Goal: Entertainment & Leisure: Browse casually

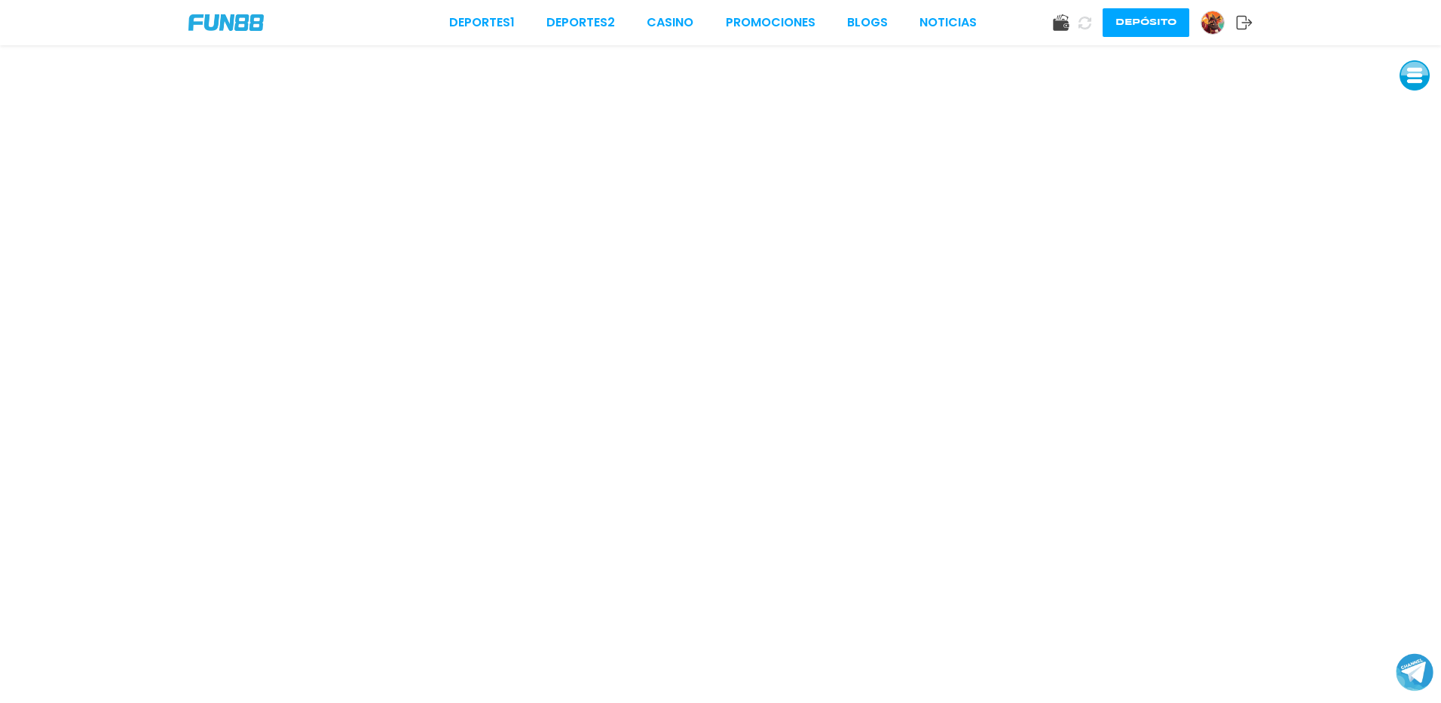
click at [241, 29] on img at bounding box center [225, 22] width 75 height 17
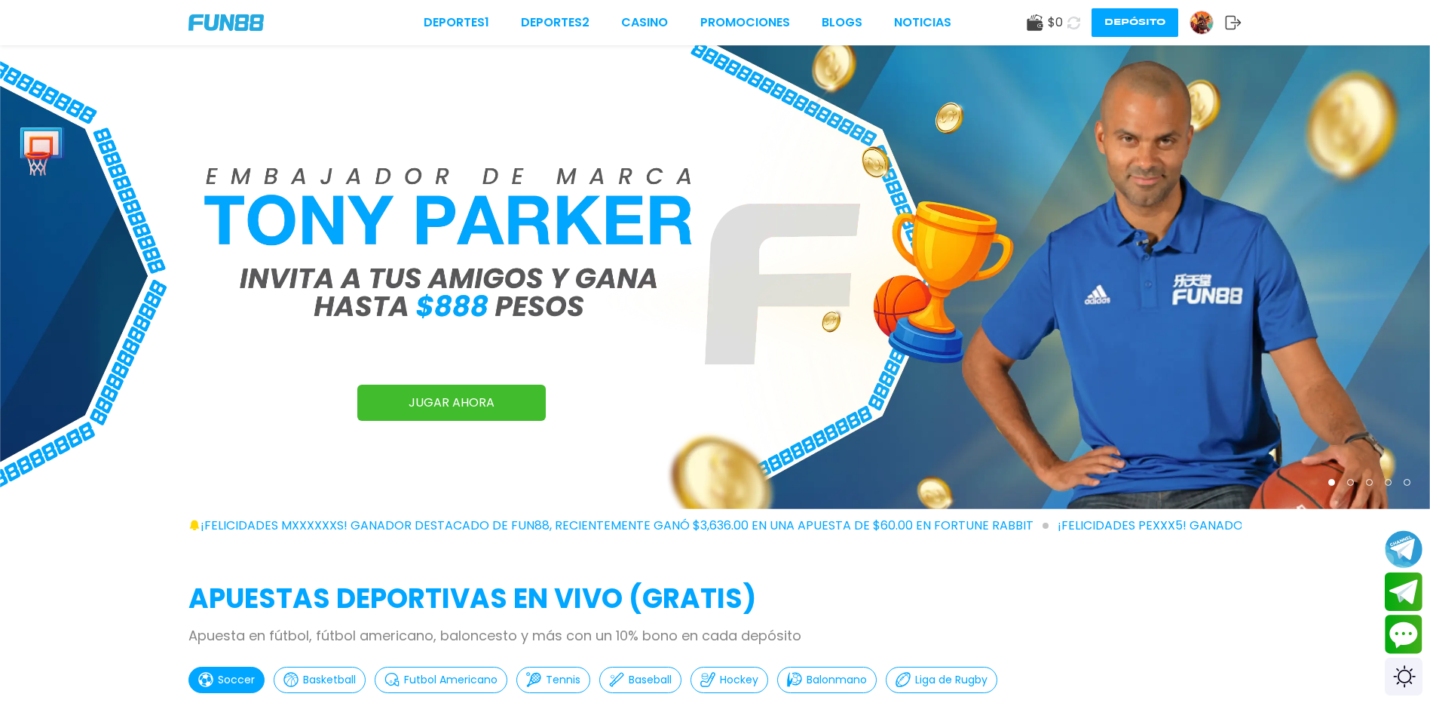
click at [1209, 29] on img at bounding box center [1201, 22] width 23 height 23
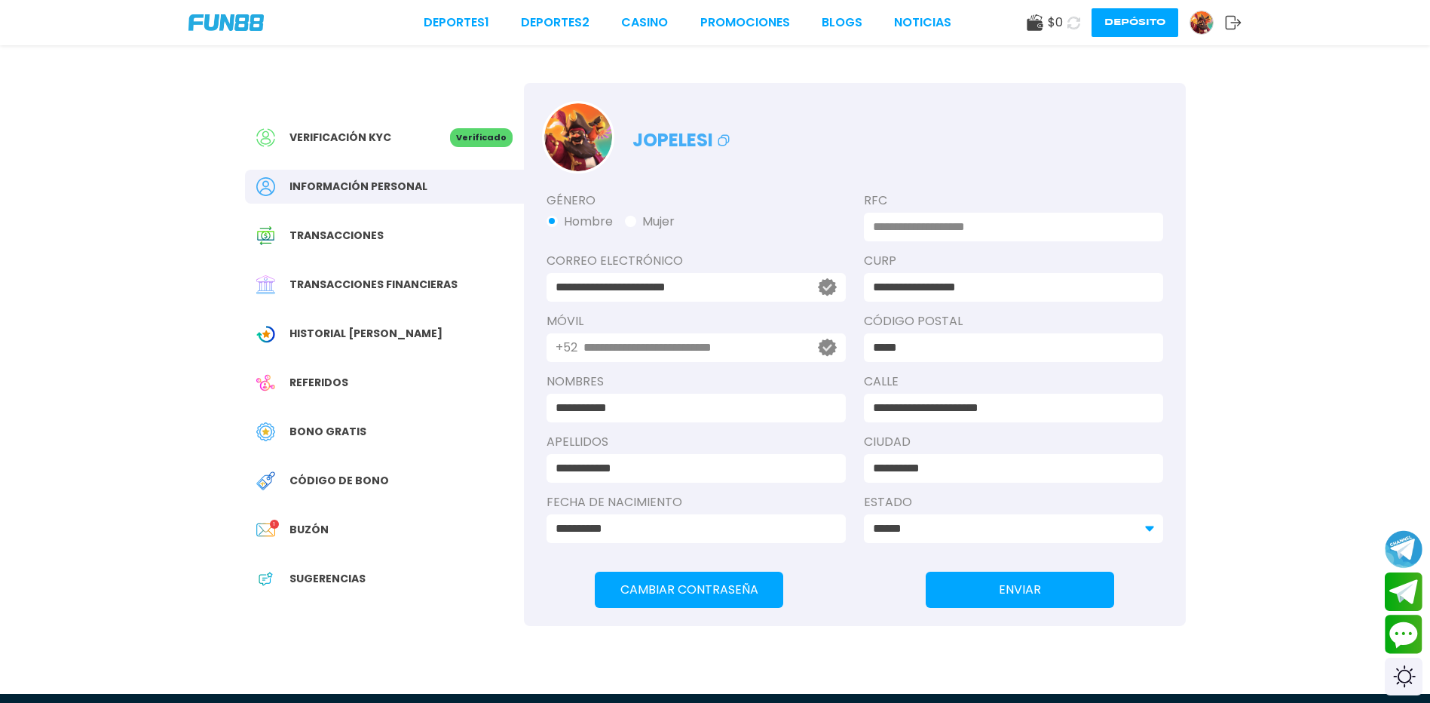
click at [369, 342] on span "Historial [PERSON_NAME]" at bounding box center [365, 334] width 153 height 16
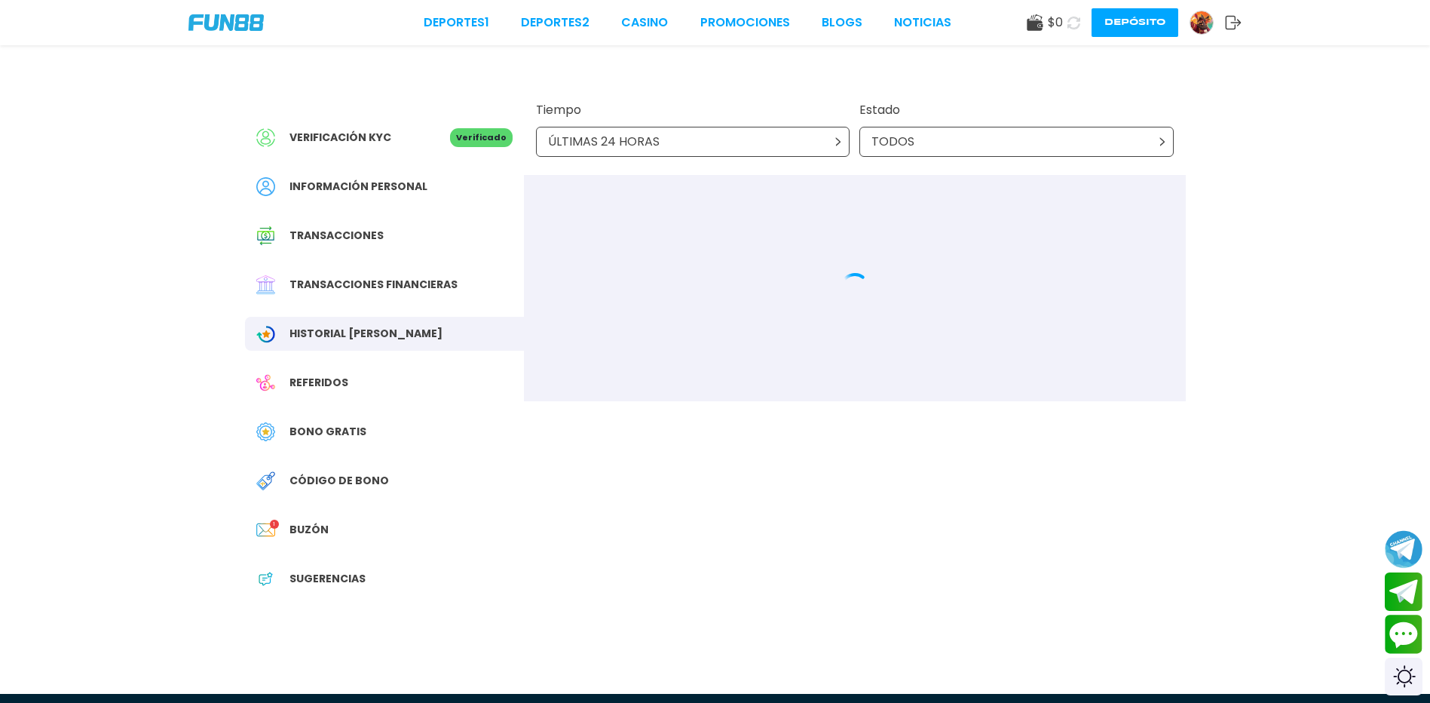
click at [369, 449] on div "Bono Gratis" at bounding box center [384, 432] width 279 height 34
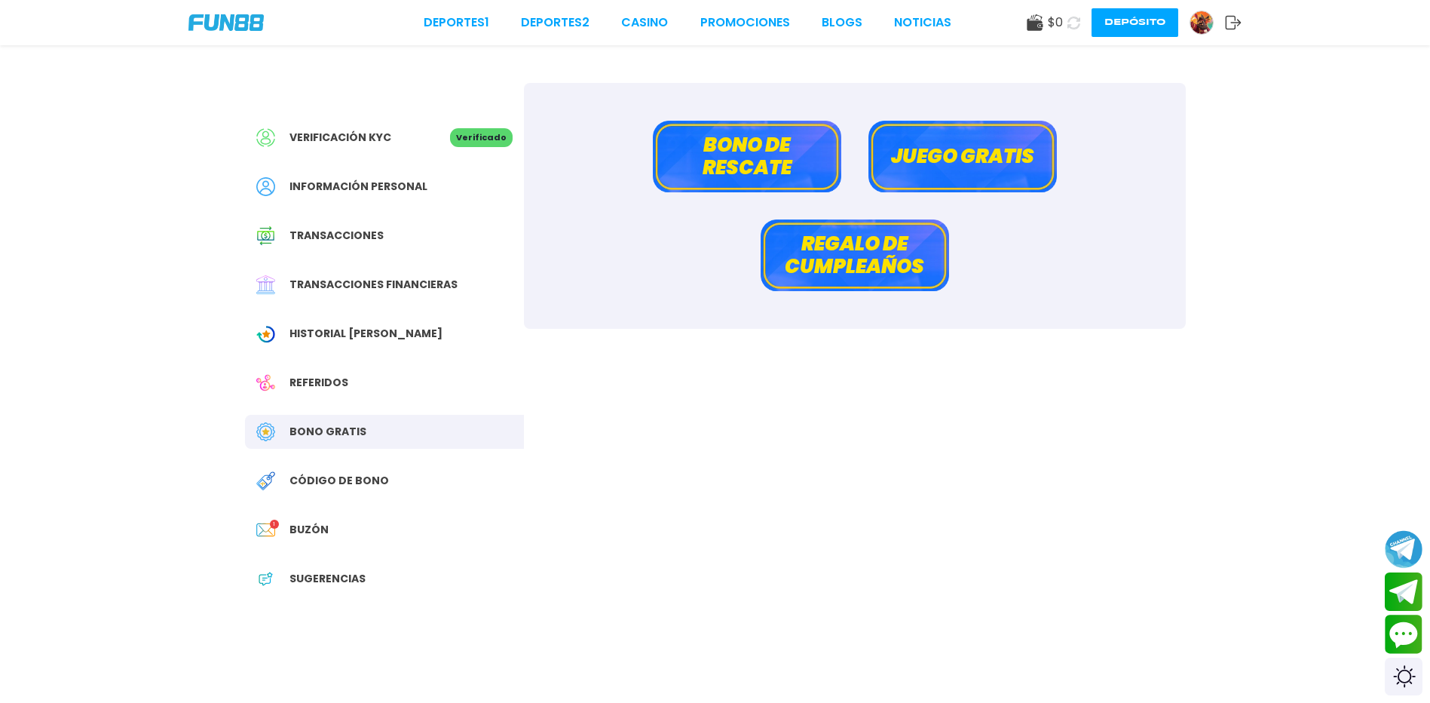
click at [726, 161] on button "Bono de rescate" at bounding box center [747, 157] width 188 height 72
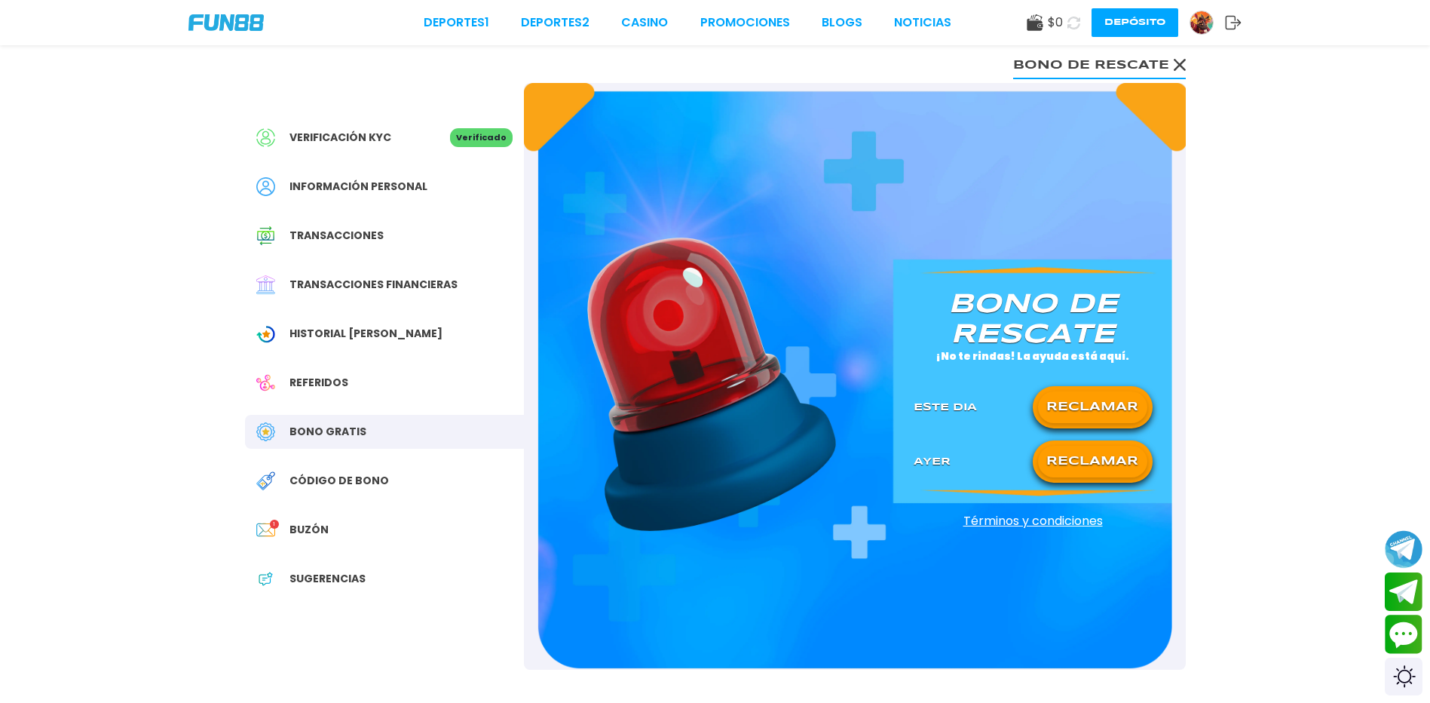
click at [1092, 421] on button "RECLAMAR" at bounding box center [1092, 407] width 109 height 32
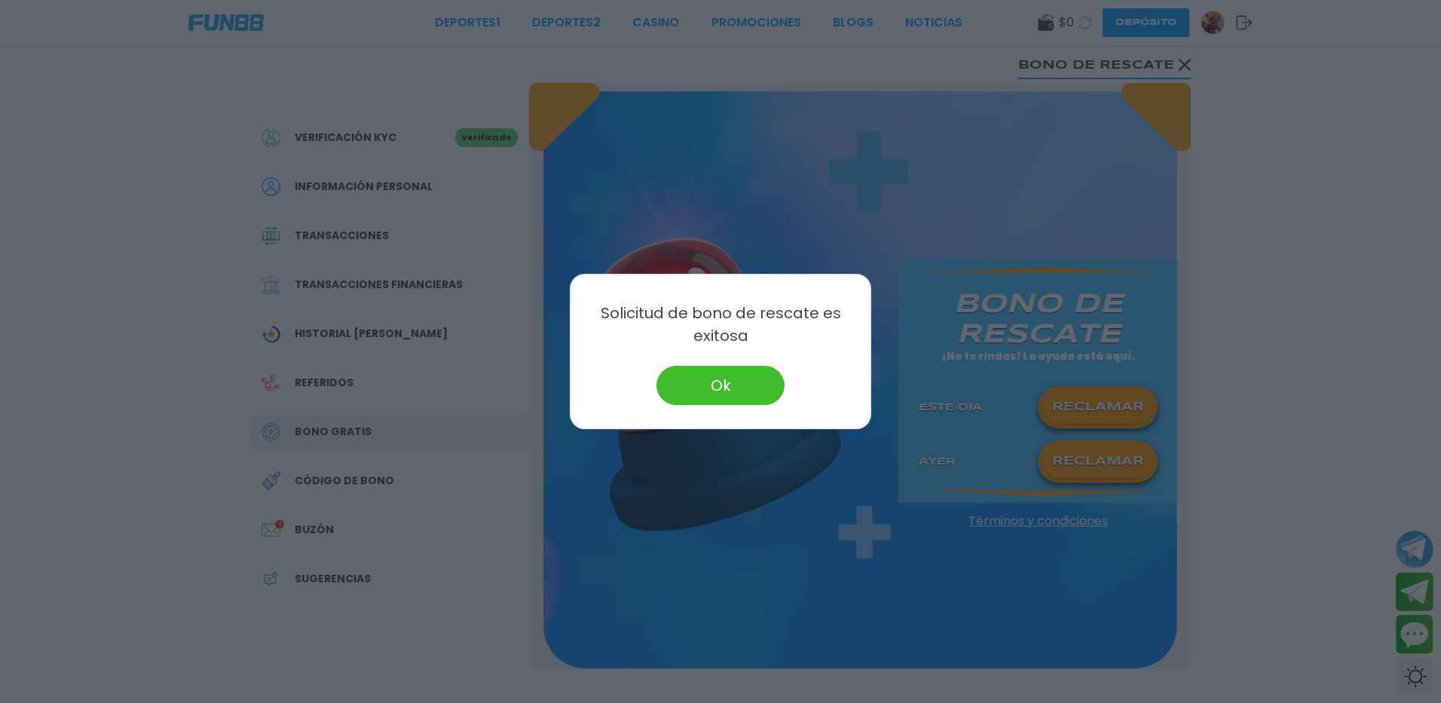
click at [767, 378] on button "Ok" at bounding box center [721, 385] width 128 height 39
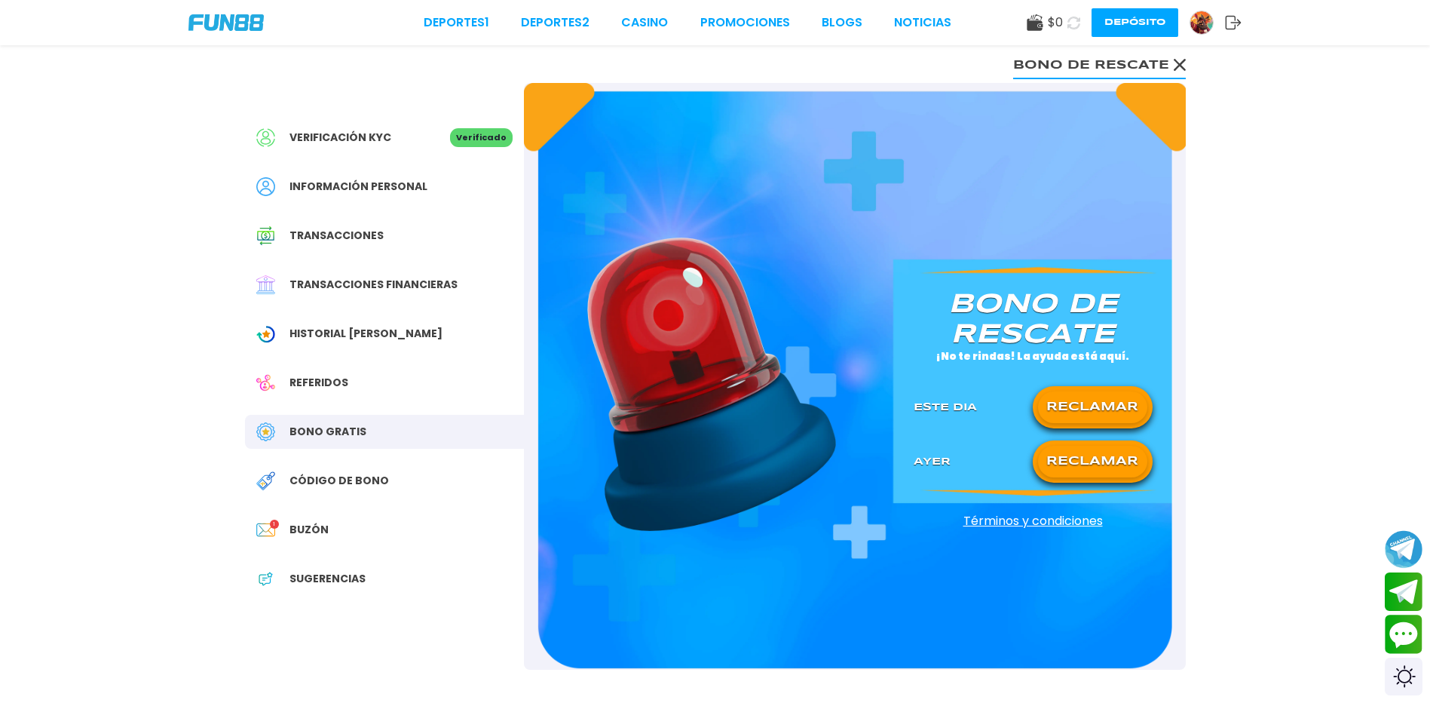
click at [1067, 23] on icon at bounding box center [1073, 23] width 13 height 13
click at [366, 342] on span "Historial [PERSON_NAME]" at bounding box center [365, 334] width 153 height 16
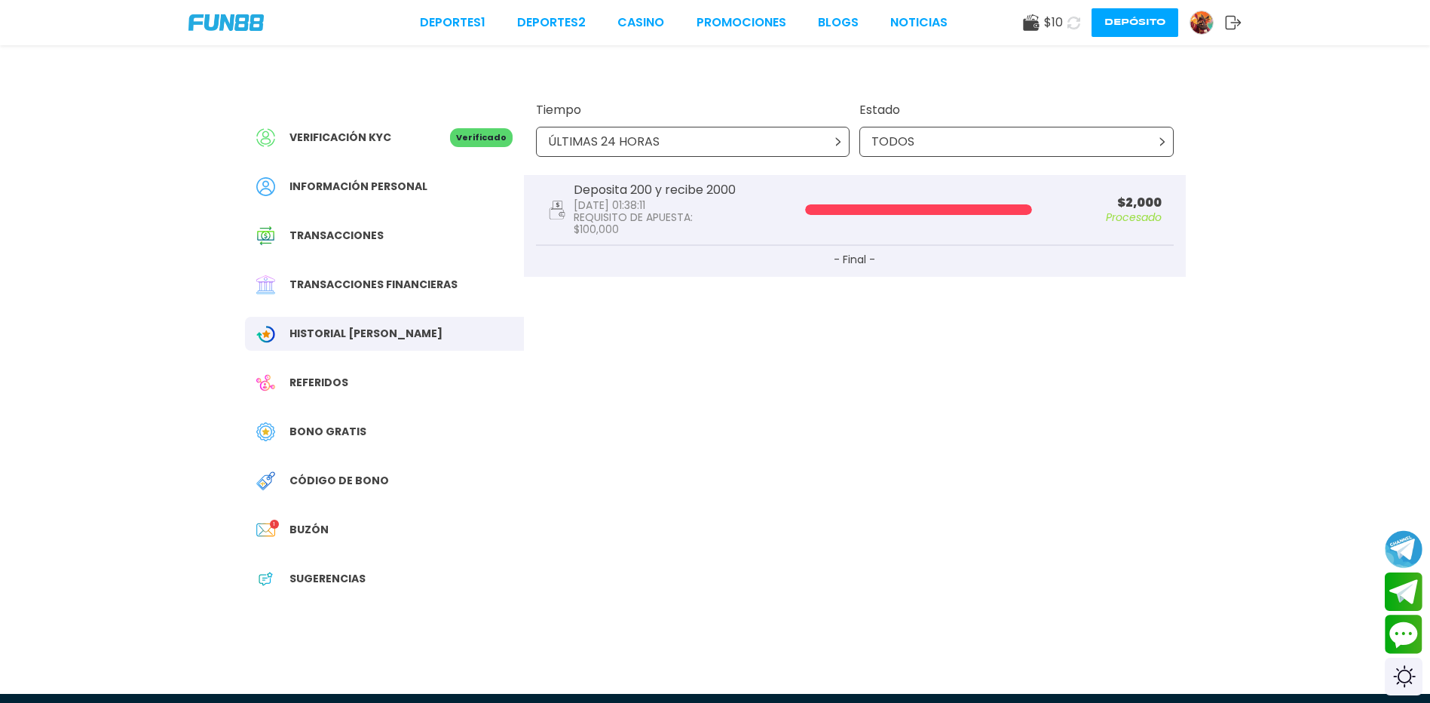
click at [387, 293] on span "Transacciones financieras" at bounding box center [373, 285] width 168 height 16
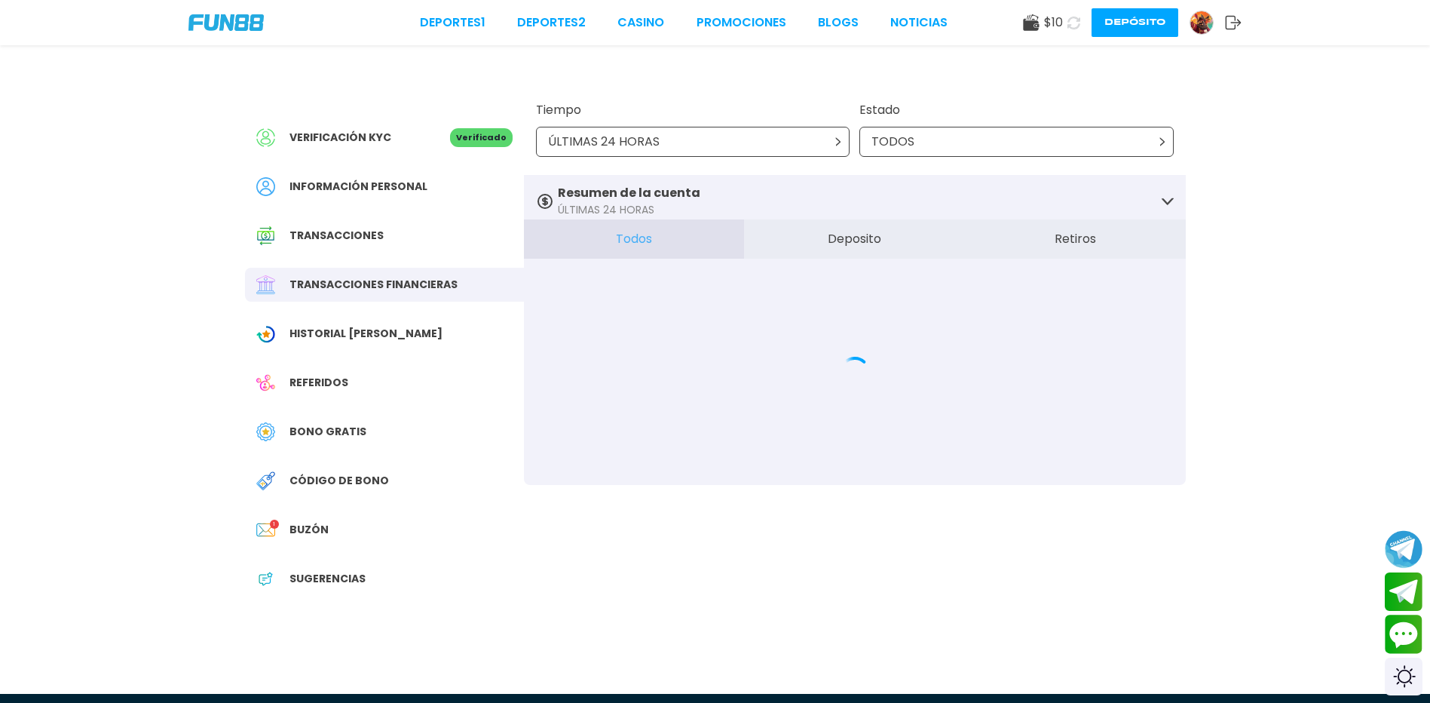
click at [387, 351] on div "Historial [PERSON_NAME]" at bounding box center [384, 334] width 279 height 34
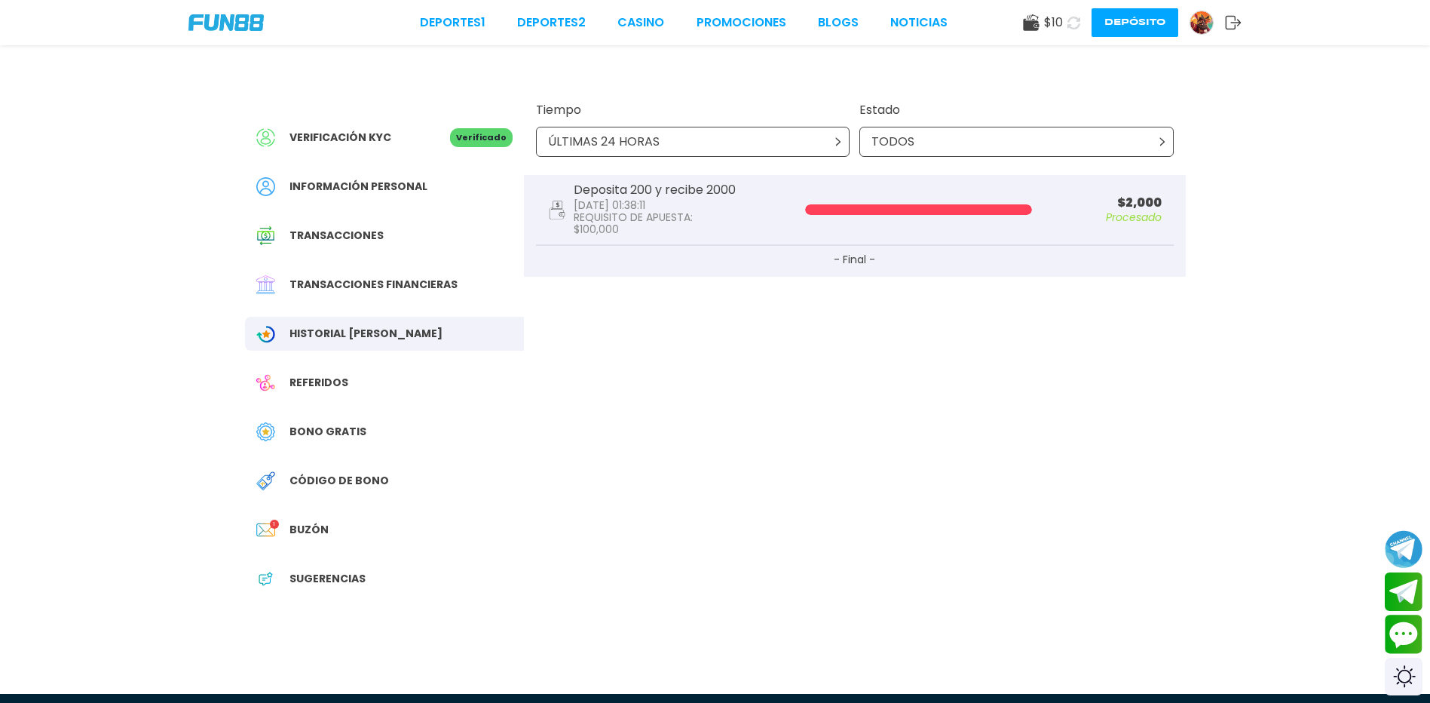
click at [652, 242] on div "Deposita 200 y recibe 2000 [DATE] 01:38:11 REQUISITO DE APUESTA : $ 100,000 $ 2…" at bounding box center [855, 210] width 638 height 71
click at [905, 198] on div "Deposita 200 y recibe 2000 [DATE] 01:38:11 REQUISITO DE APUESTA : $ 100,000 $ 2…" at bounding box center [855, 210] width 638 height 71
click at [1138, 209] on p "$ 2,000" at bounding box center [1103, 203] width 118 height 12
click at [371, 293] on span "Transacciones financieras" at bounding box center [373, 285] width 168 height 16
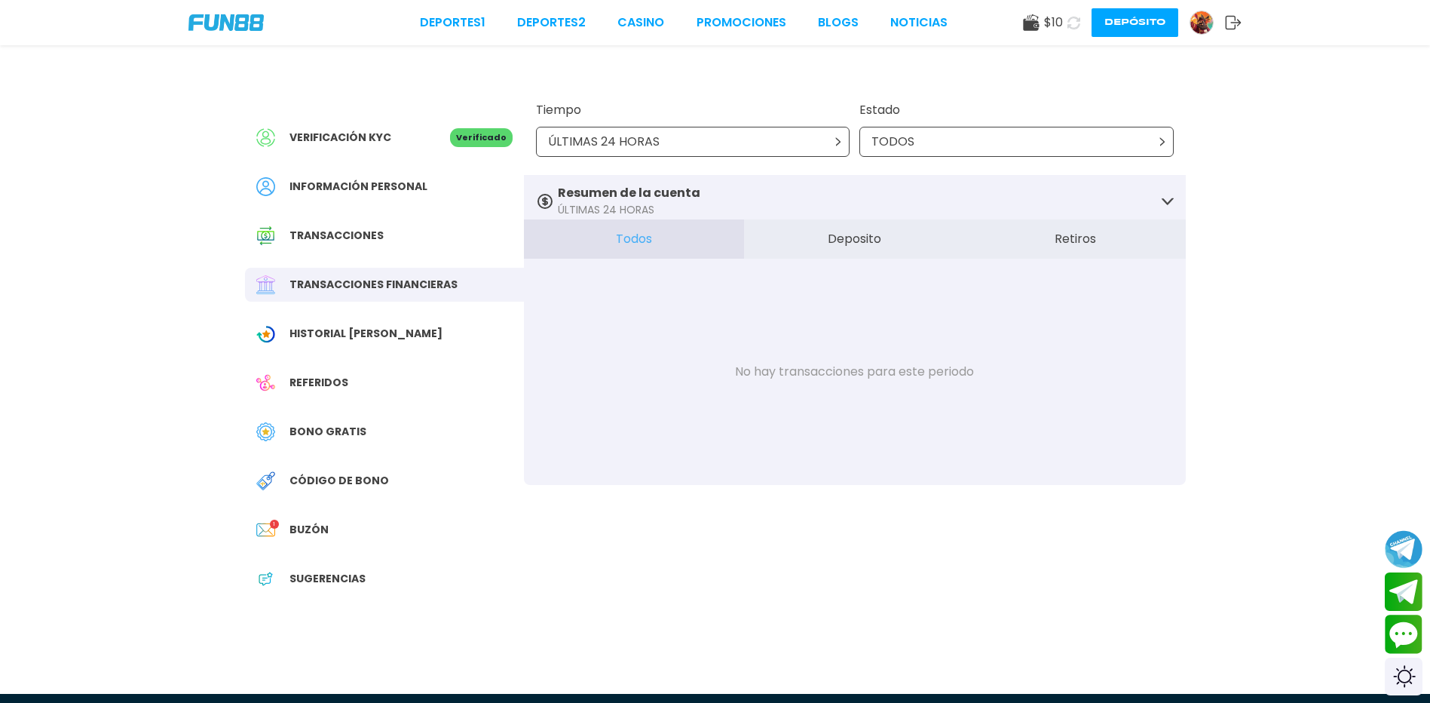
click at [372, 241] on span "Transacciones" at bounding box center [336, 236] width 94 height 16
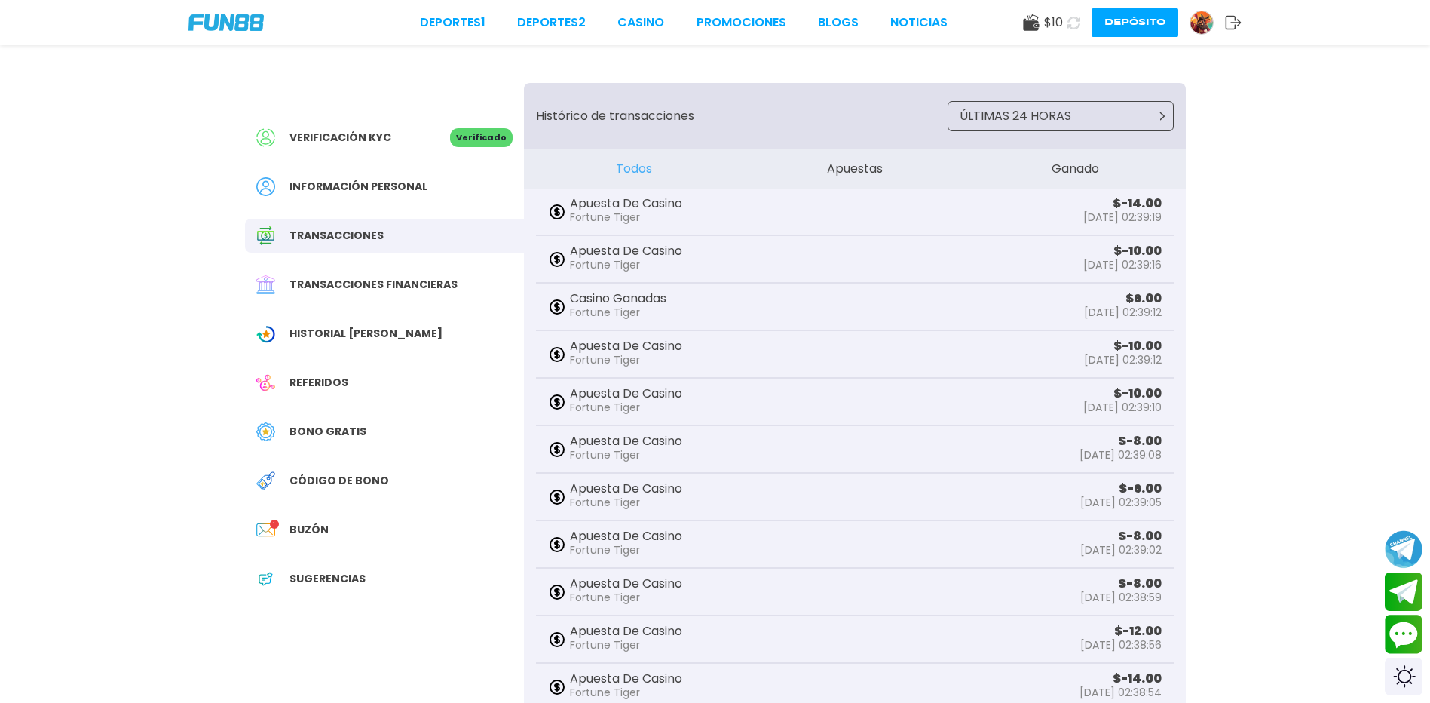
click at [632, 11] on div "Deportes 1 Deportes 2 CASINO Promociones BLOGS NOTICIAS $ 10 Depósito" at bounding box center [715, 22] width 1430 height 45
click at [632, 12] on div "Deportes 1 Deportes 2 CASINO Promociones BLOGS NOTICIAS $ 10 Depósito" at bounding box center [715, 22] width 1430 height 45
drag, startPoint x: 632, startPoint y: 12, endPoint x: 616, endPoint y: 32, distance: 25.8
click at [616, 32] on div "Deportes 1 Deportes 2 CASINO Promociones BLOGS NOTICIAS $ 10 Depósito" at bounding box center [715, 22] width 1430 height 45
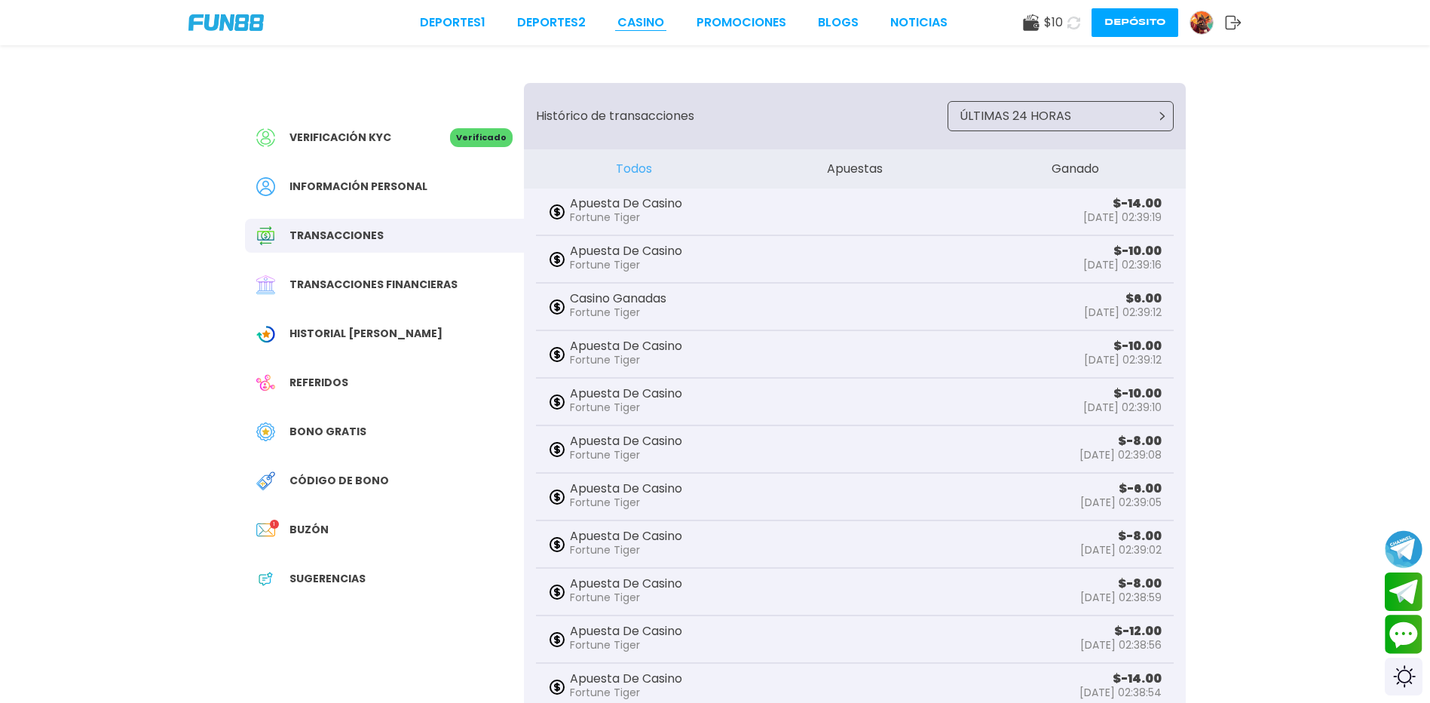
click at [634, 29] on link "CASINO" at bounding box center [640, 23] width 47 height 18
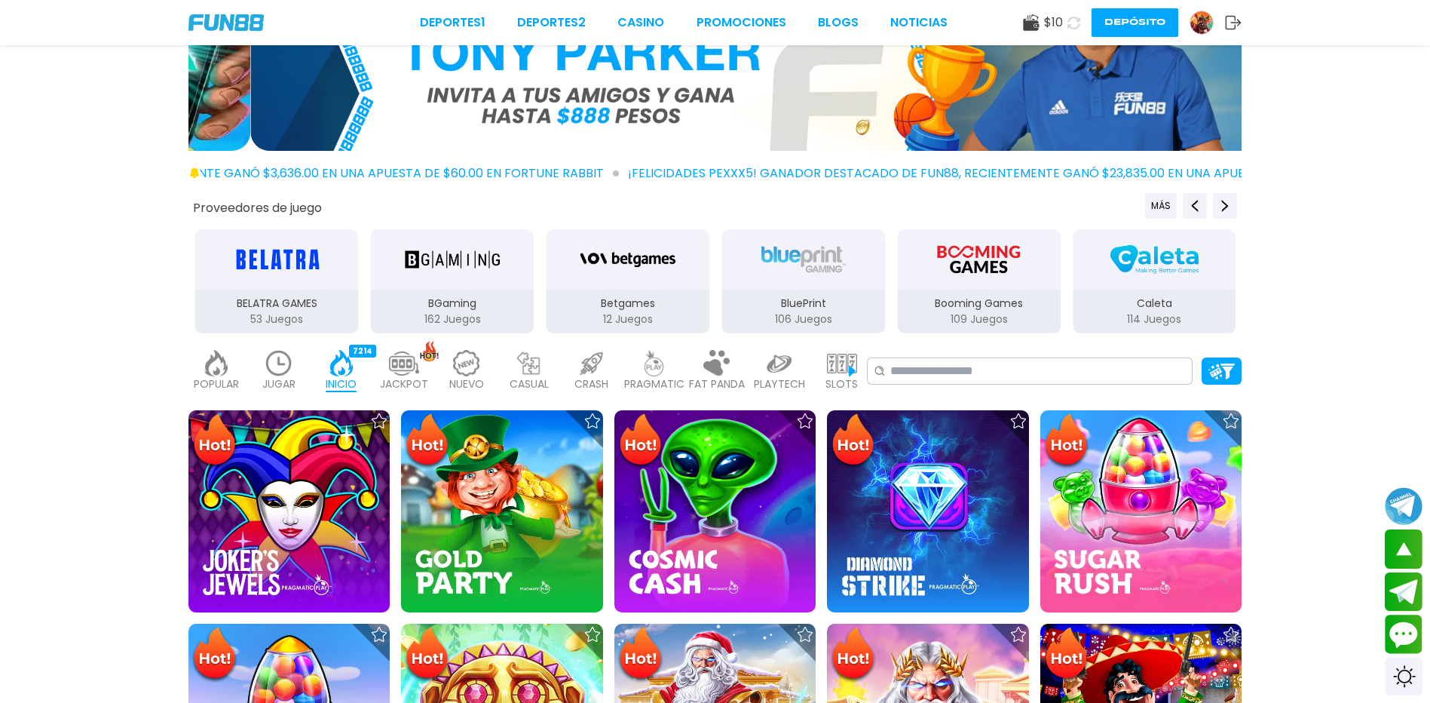
scroll to position [75, 0]
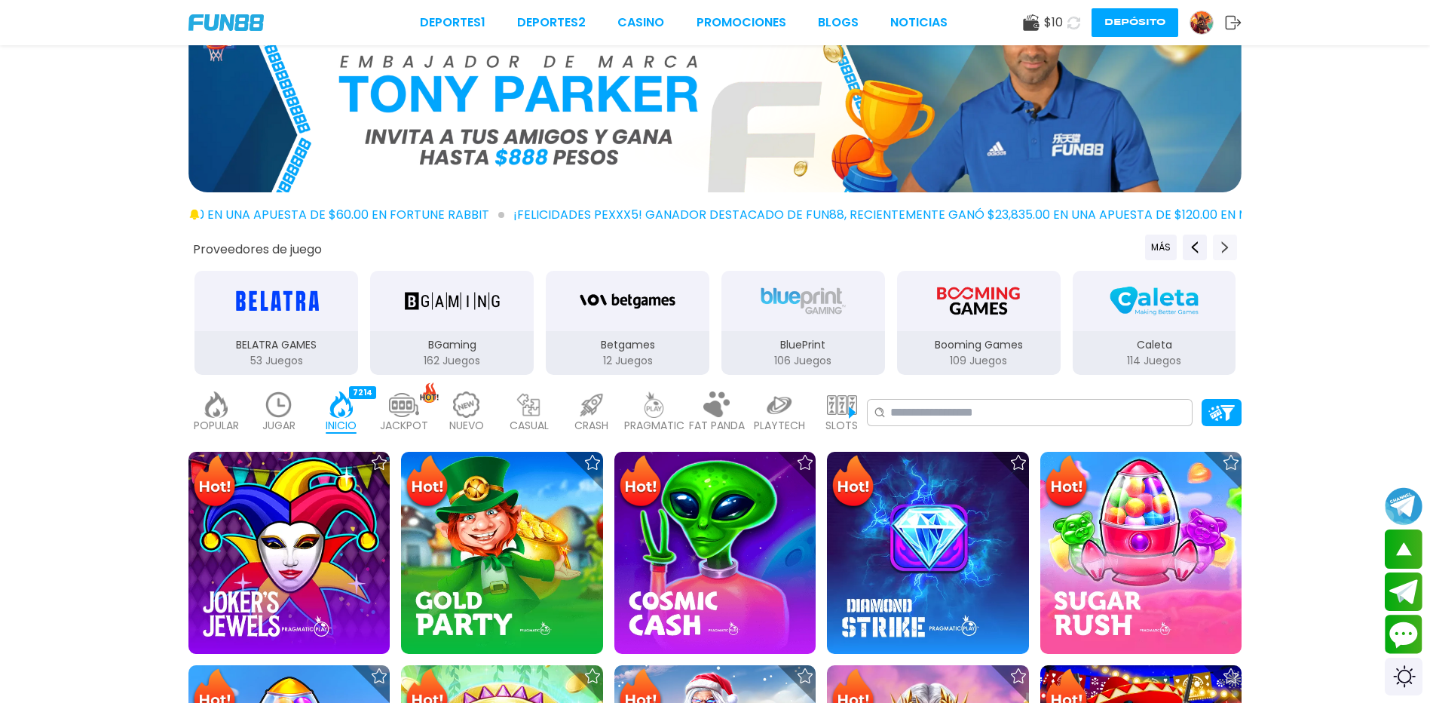
click at [1228, 248] on icon "Next providers" at bounding box center [1225, 247] width 12 height 12
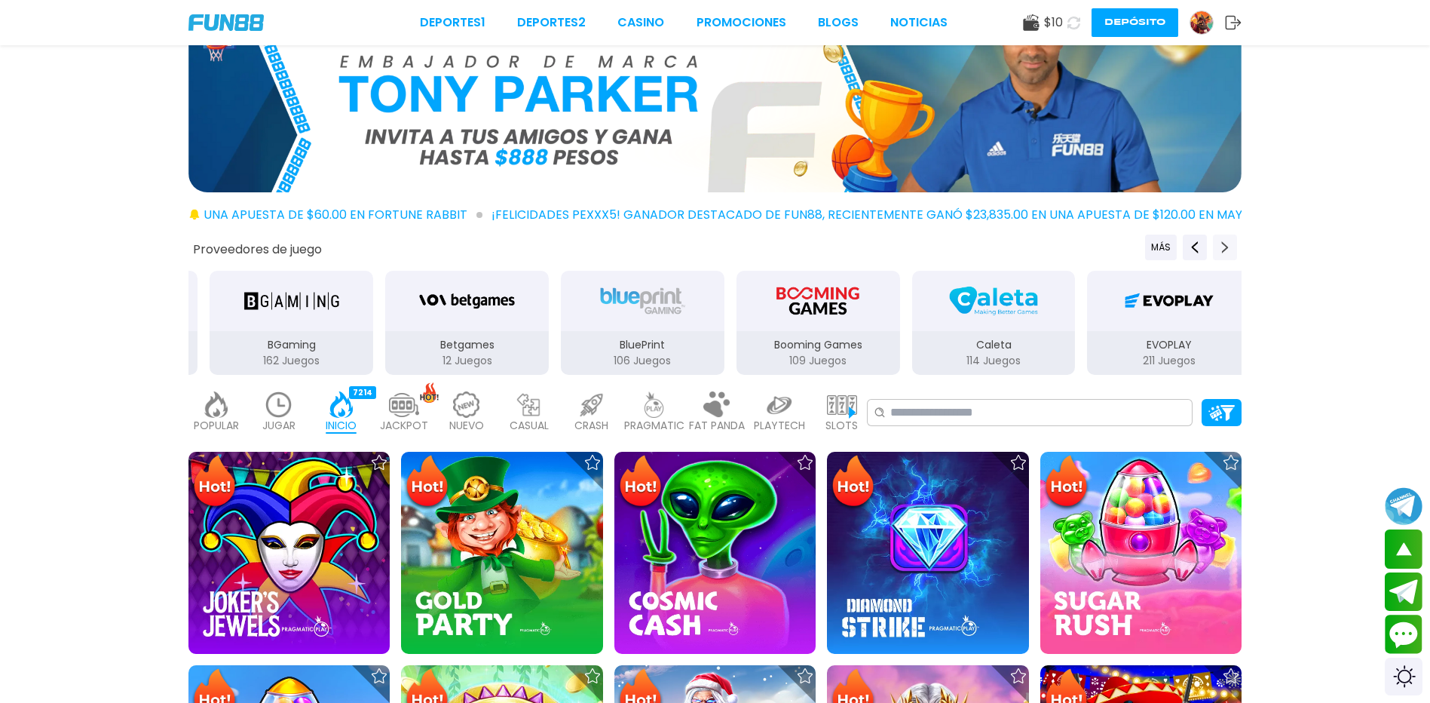
click at [1229, 247] on icon "Next providers" at bounding box center [1225, 247] width 12 height 12
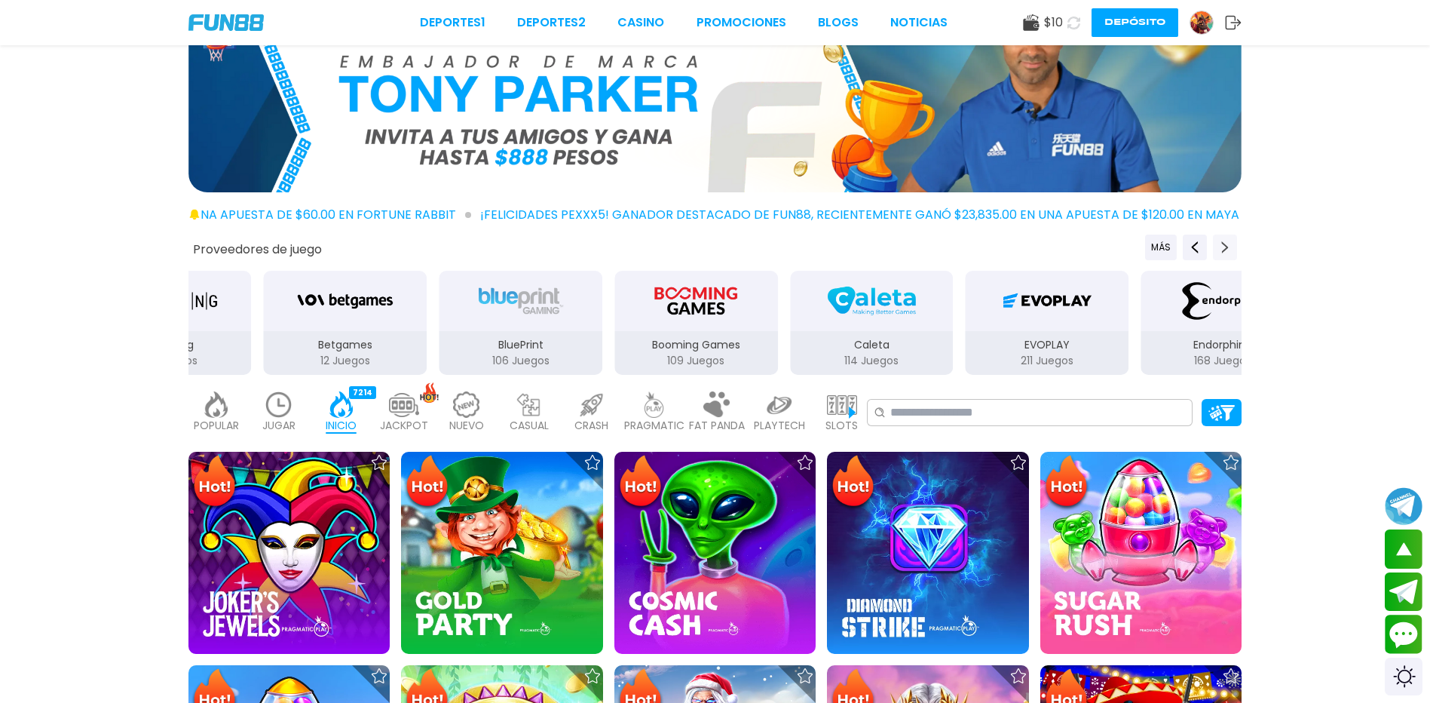
click at [1229, 247] on icon "Next providers" at bounding box center [1225, 247] width 12 height 12
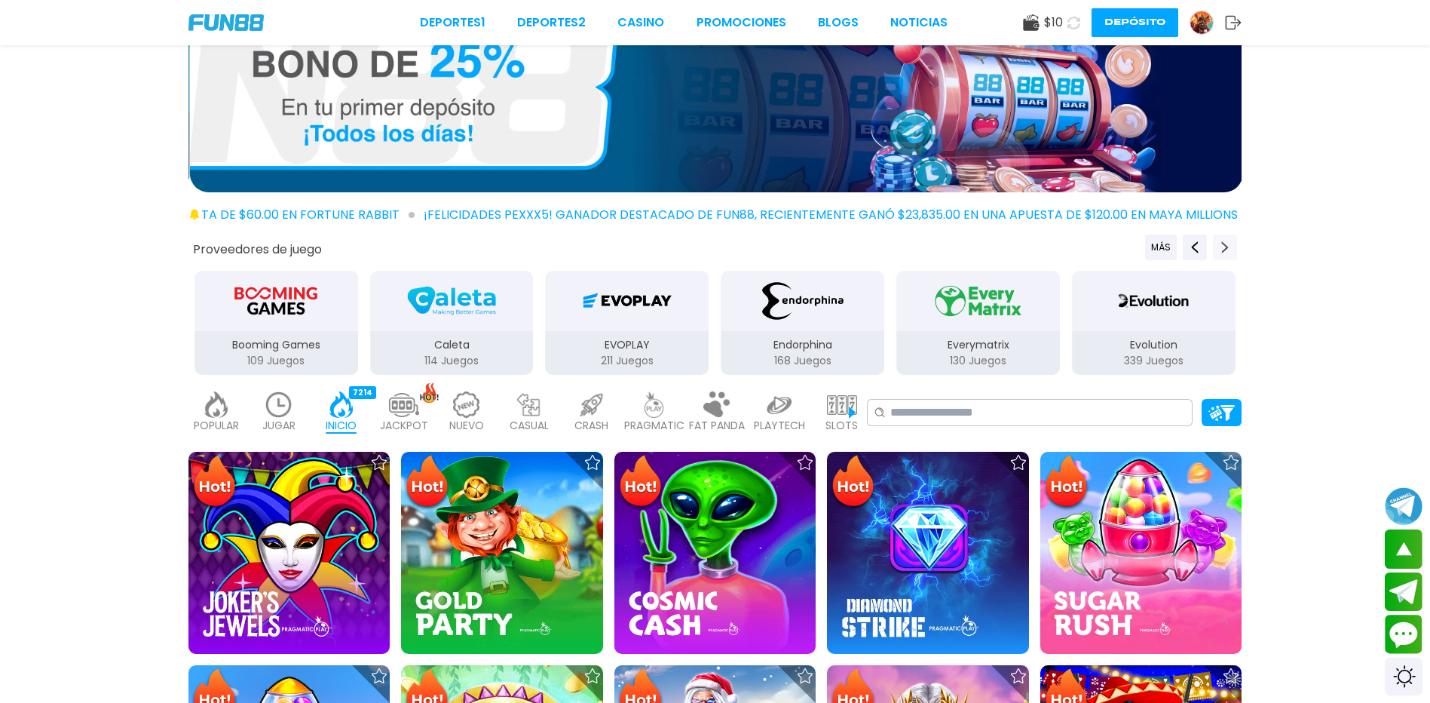
click at [1229, 247] on icon "Next providers" at bounding box center [1225, 247] width 12 height 12
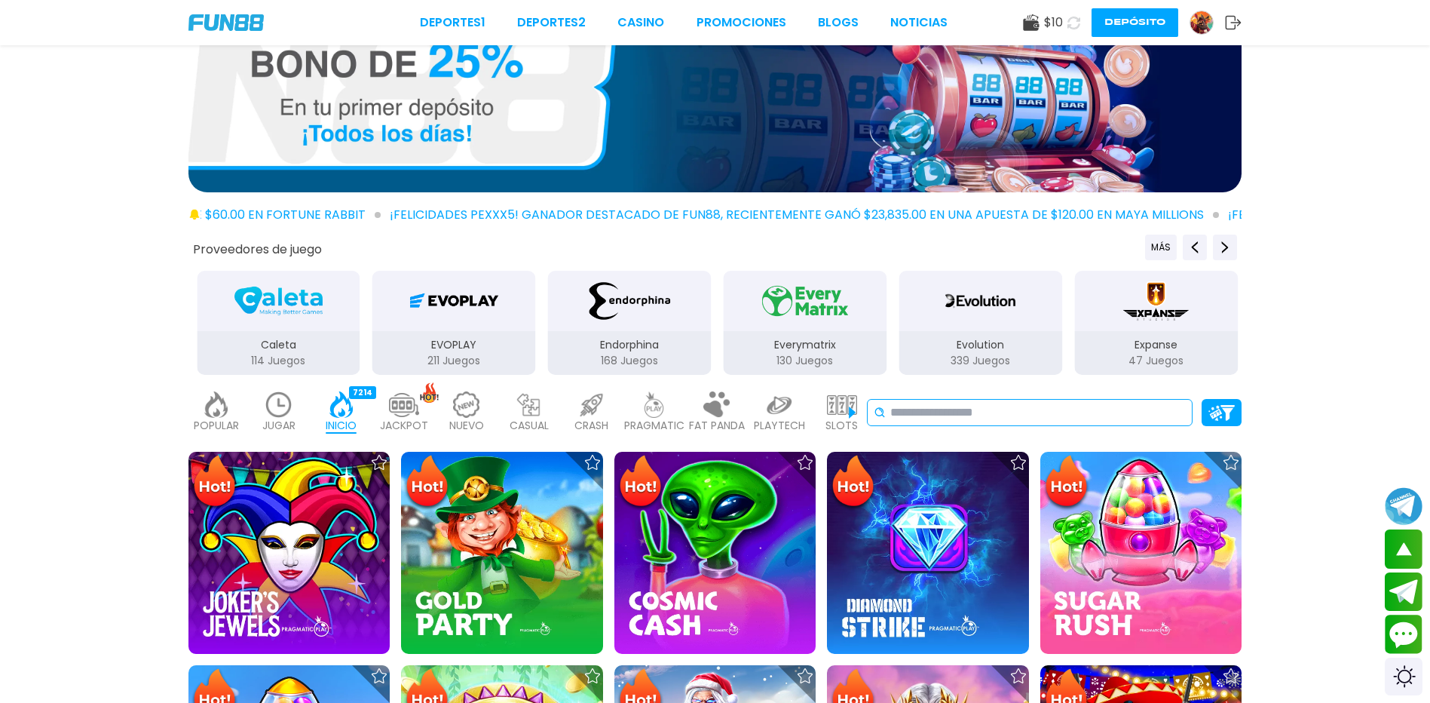
click at [1032, 421] on input at bounding box center [1038, 412] width 296 height 18
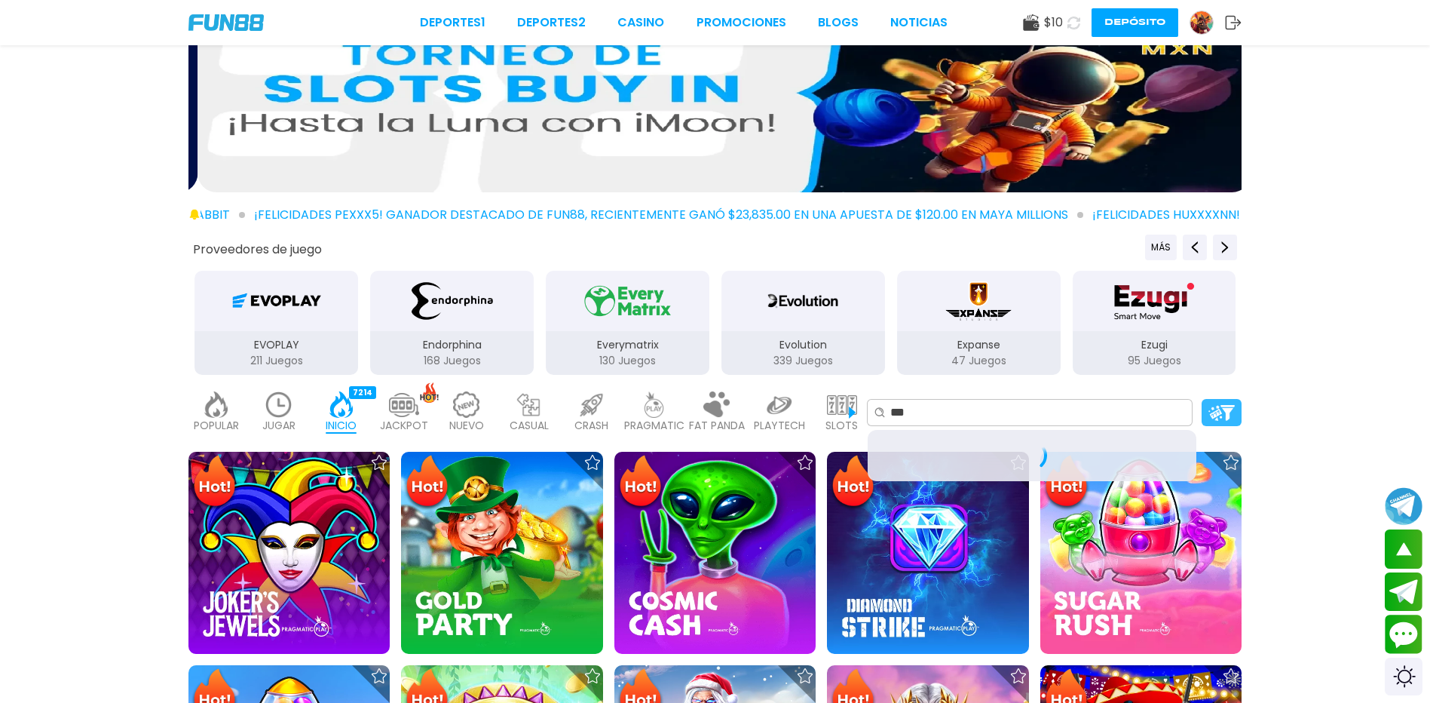
click at [1226, 421] on img at bounding box center [1221, 413] width 26 height 16
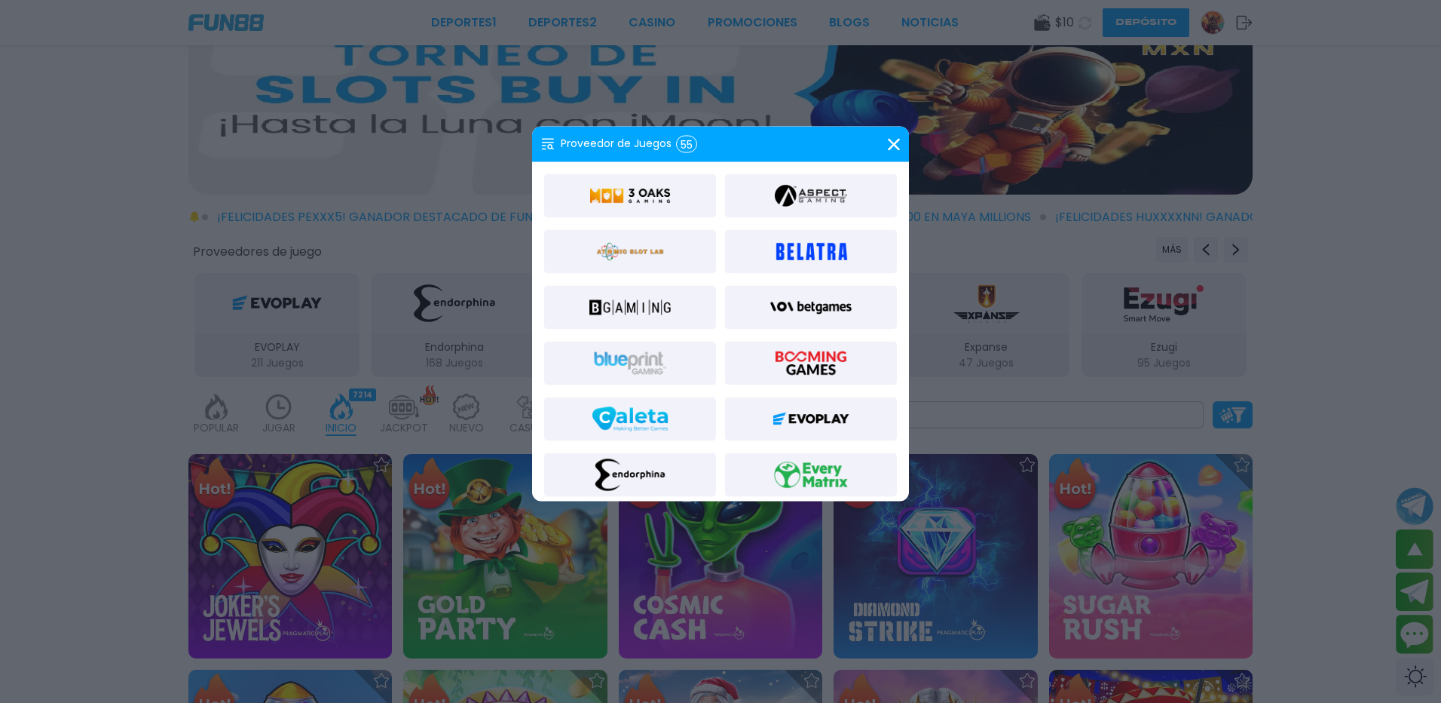
click at [891, 149] on icon at bounding box center [894, 144] width 12 height 12
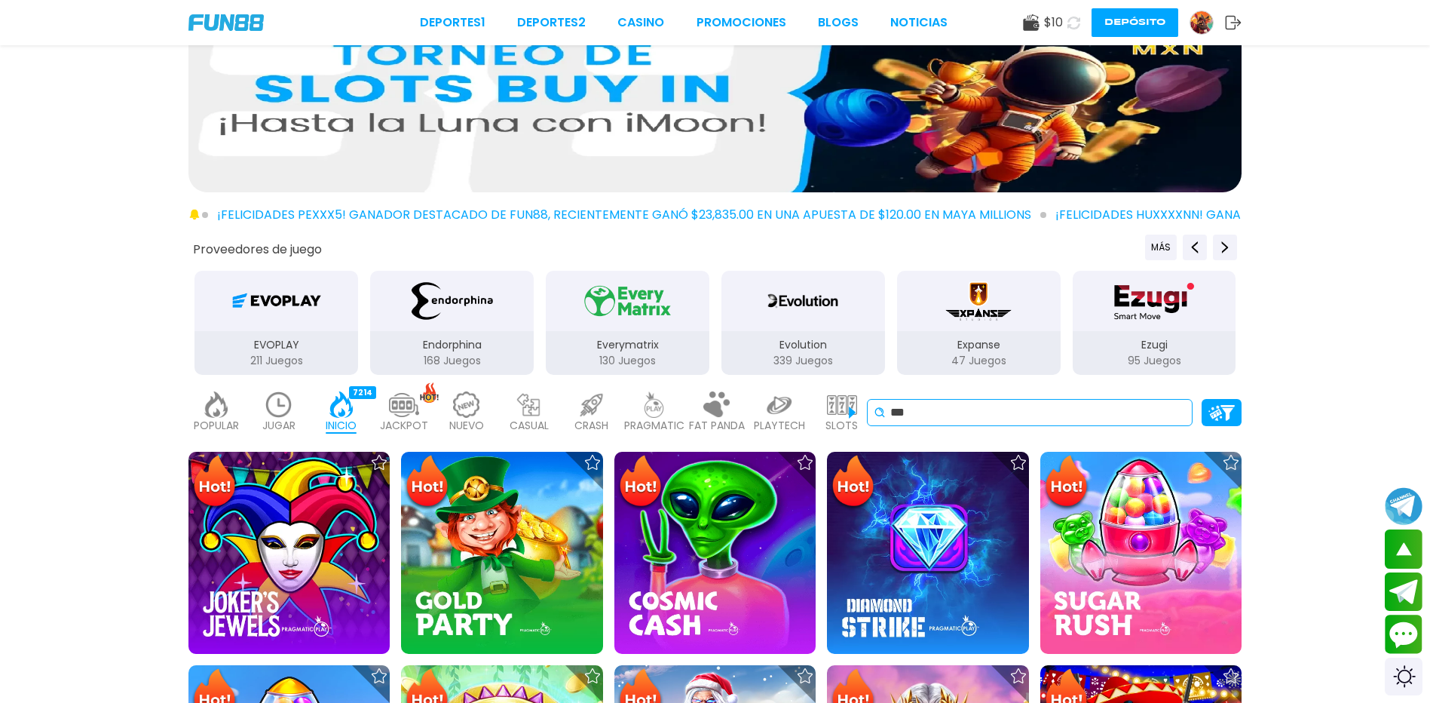
click at [961, 426] on div "*** 9 C oin s™ Grand Platinum Edition [DATE] Jackpots 12 C oin s 12 C oin s™ 12…" at bounding box center [1030, 412] width 326 height 27
click at [962, 421] on input "***" at bounding box center [1038, 412] width 296 height 18
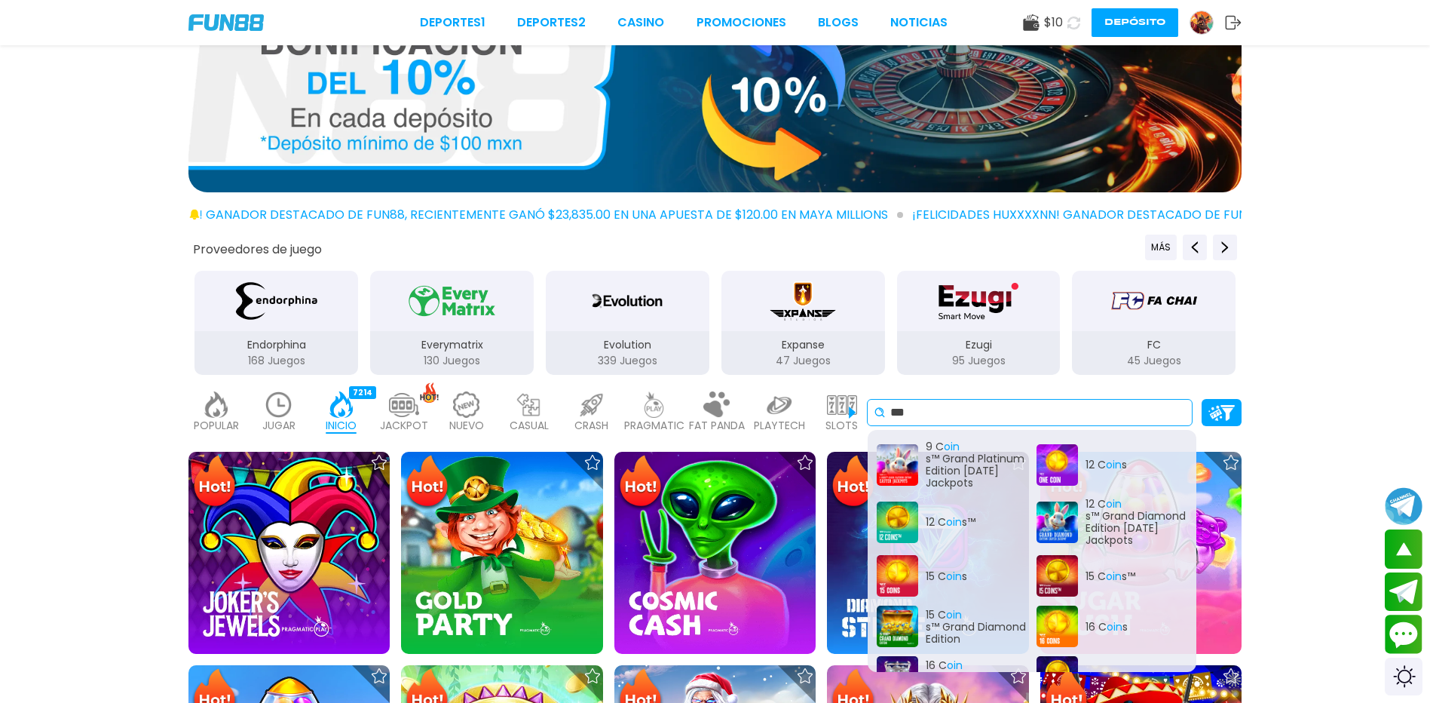
click at [944, 421] on input "***" at bounding box center [1038, 412] width 296 height 18
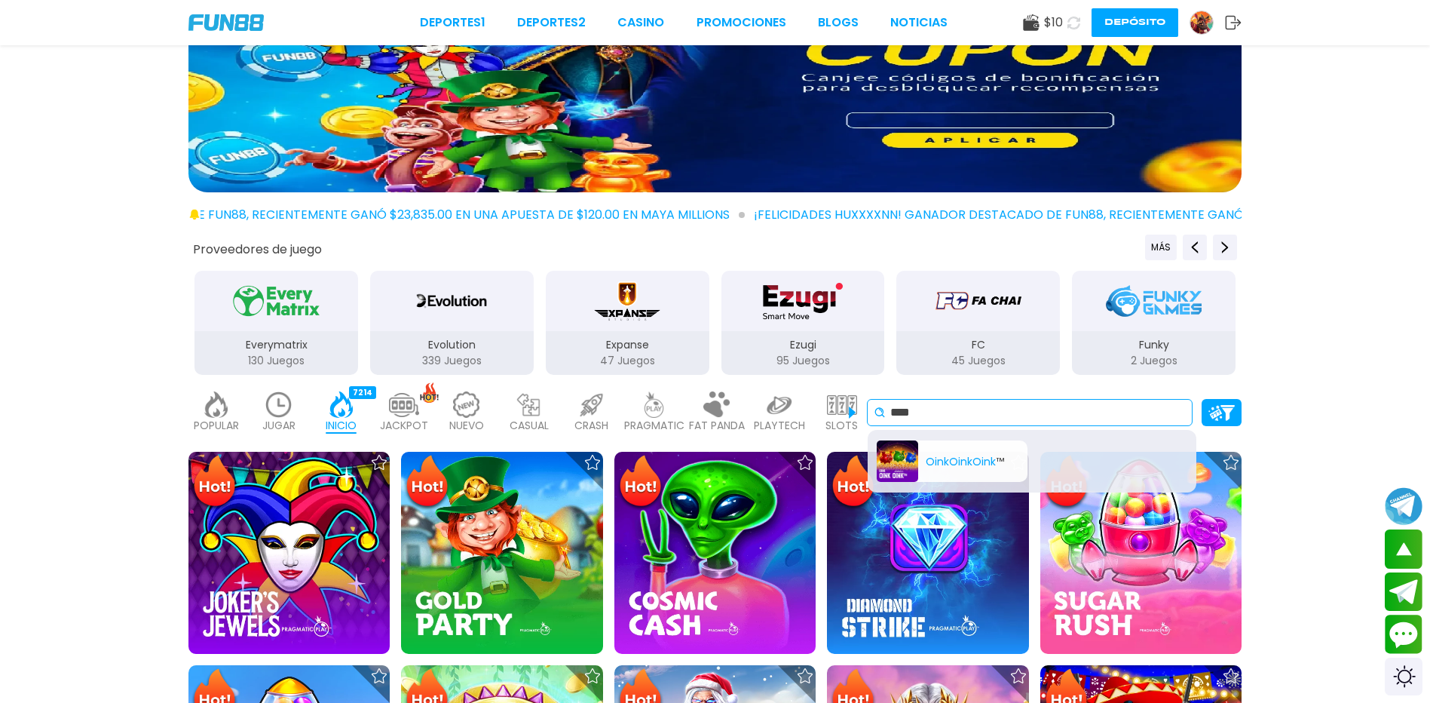
type input "****"
click at [915, 470] on div "Oink Oink Oink ™" at bounding box center [952, 460] width 151 height 41
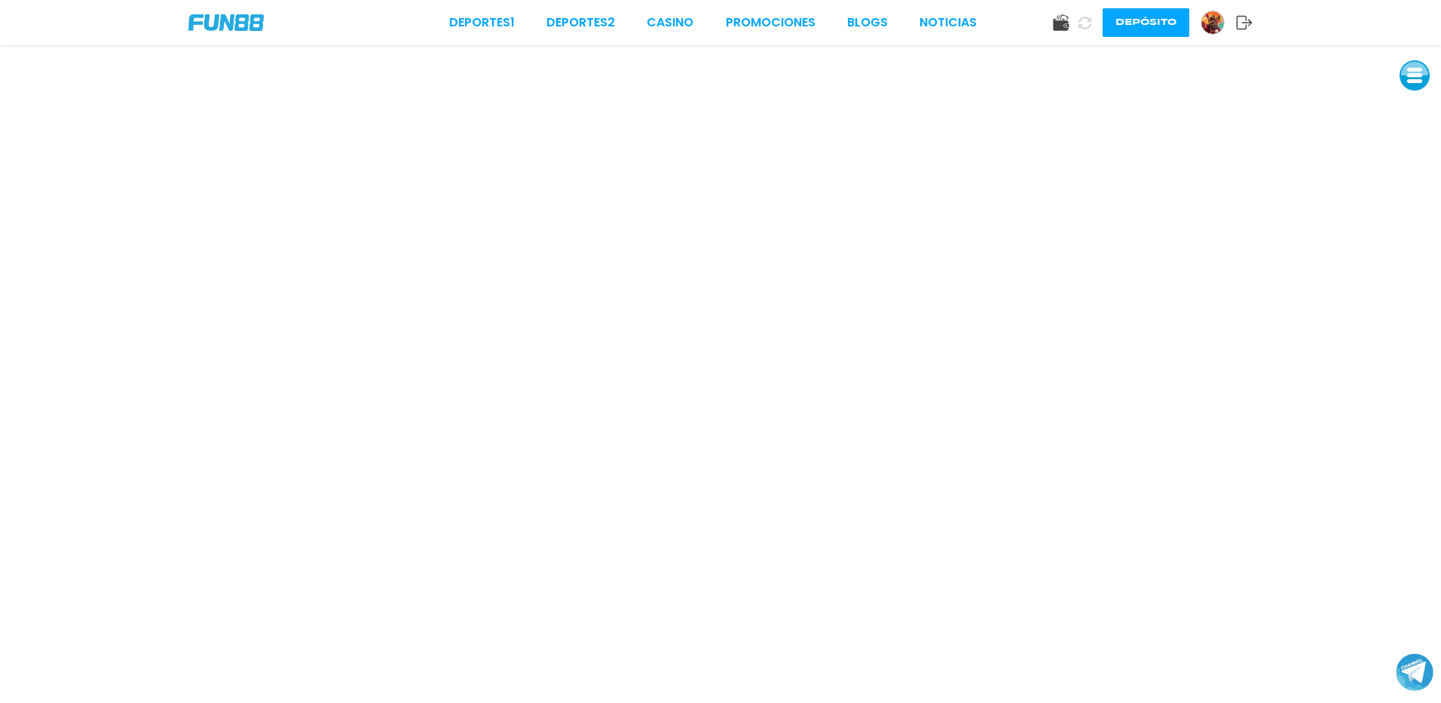
click at [1076, 29] on button at bounding box center [1085, 23] width 26 height 26
click at [261, 16] on img at bounding box center [225, 22] width 75 height 17
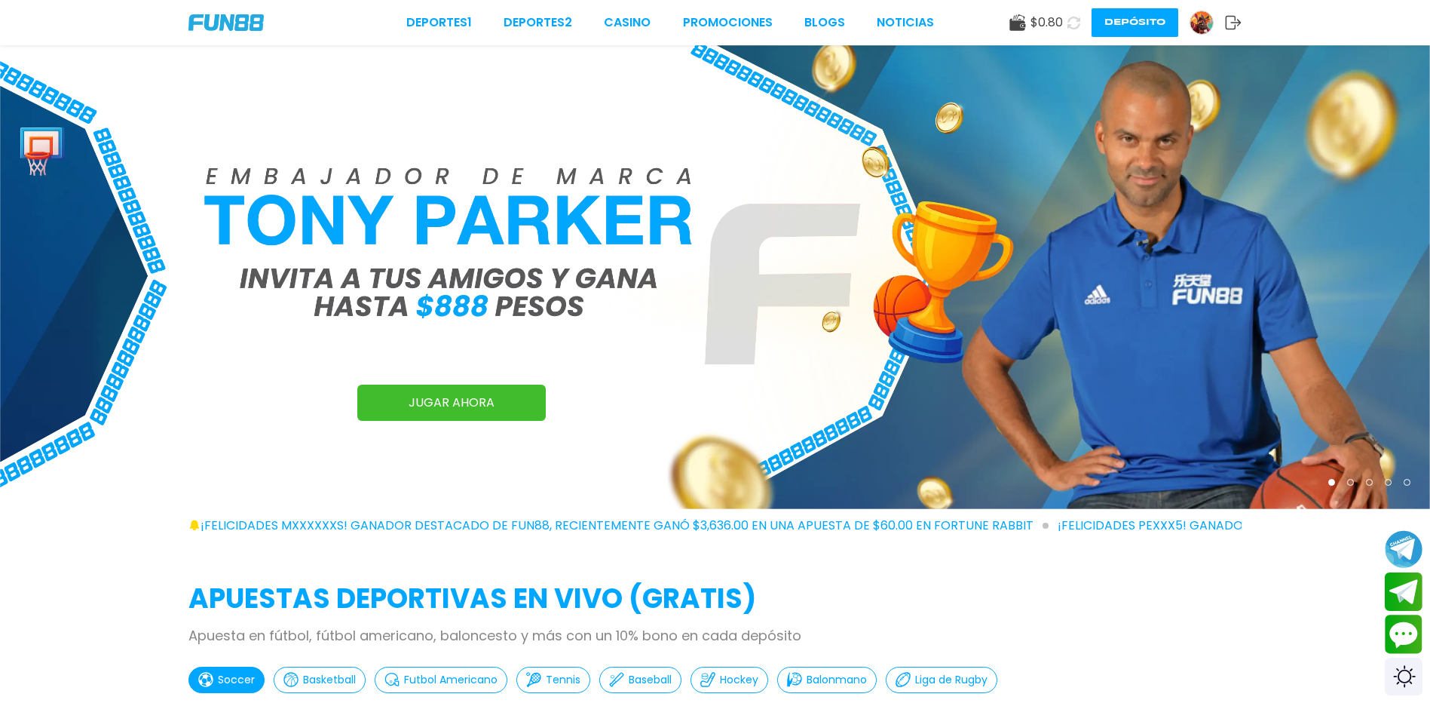
click at [1071, 23] on button at bounding box center [1074, 23] width 22 height 22
